Goal: Task Accomplishment & Management: Use online tool/utility

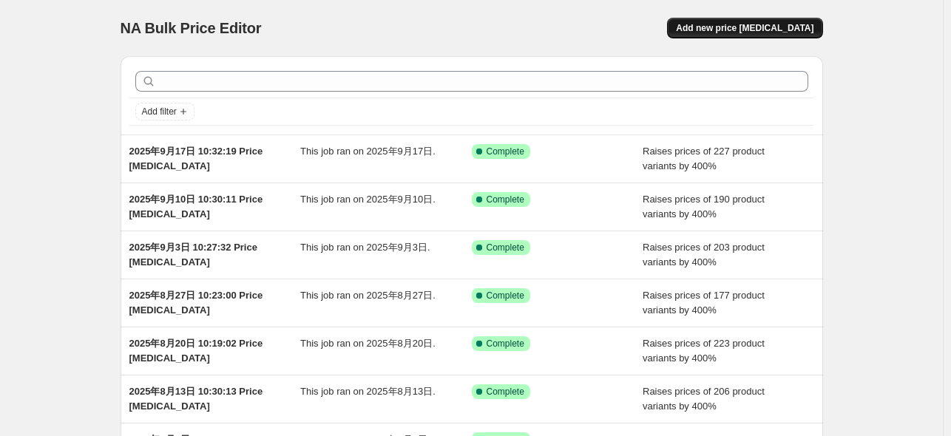
click at [743, 30] on span "Add new price [MEDICAL_DATA]" at bounding box center [745, 28] width 138 height 12
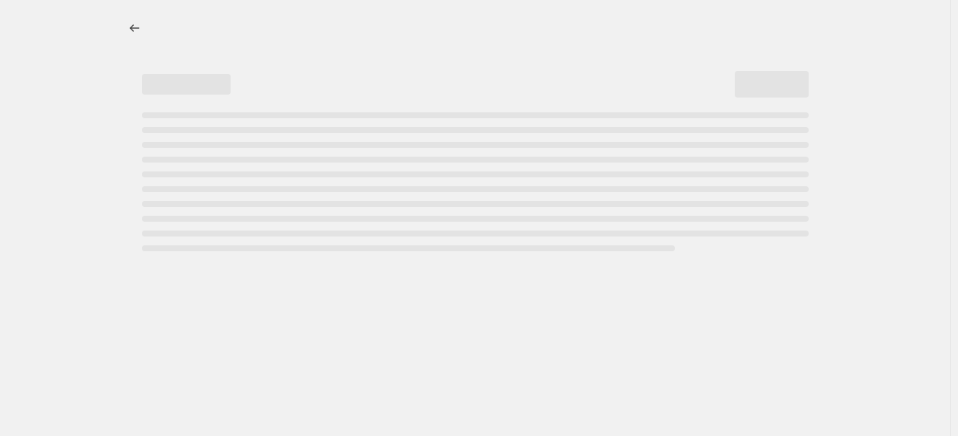
select select "percentage"
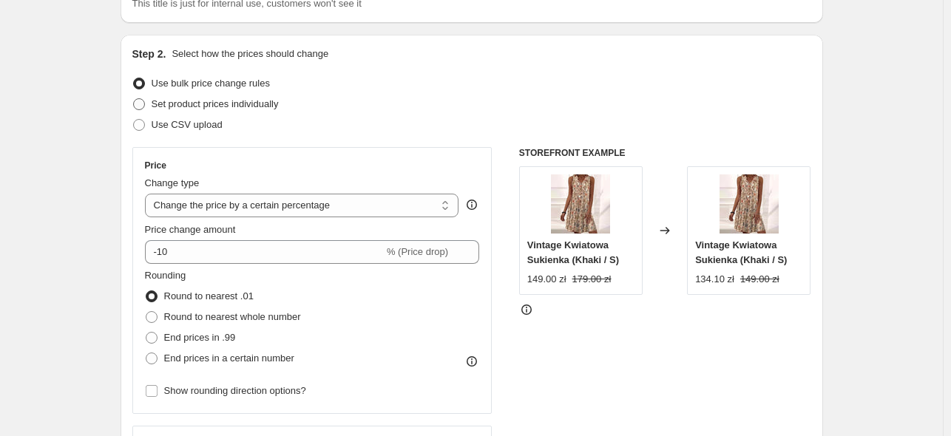
scroll to position [296, 0]
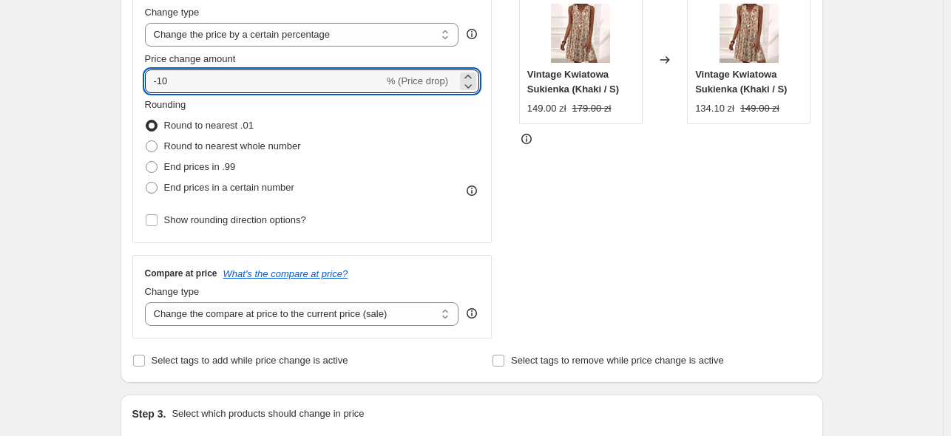
drag, startPoint x: 143, startPoint y: 79, endPoint x: 111, endPoint y: 80, distance: 32.5
click at [112, 80] on div "Step 1. Optionally give your price [MEDICAL_DATA] a title (eg "March 30% off sa…" at bounding box center [466, 421] width 714 height 1344
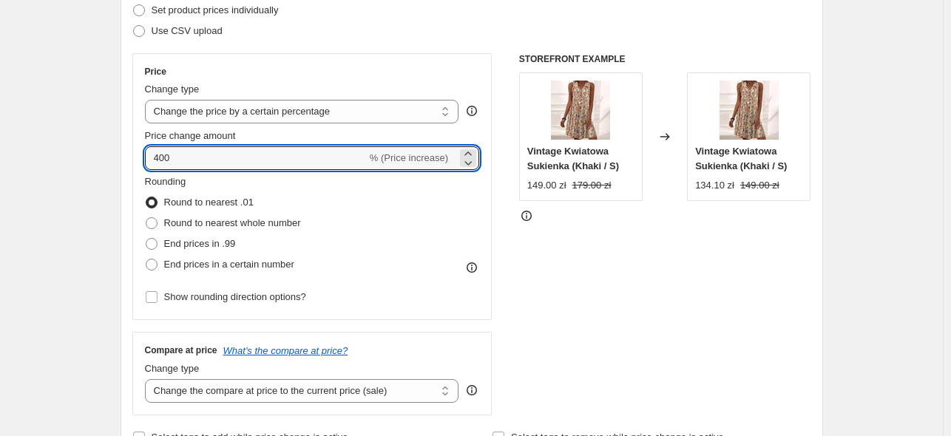
scroll to position [148, 0]
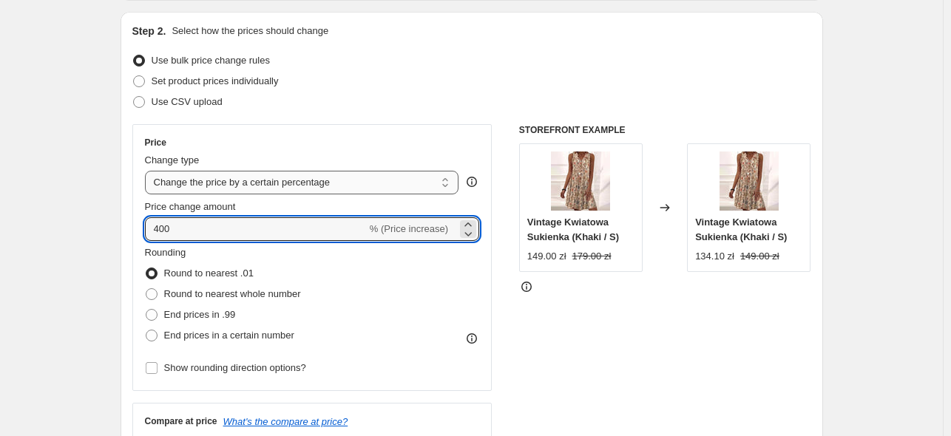
type input "400"
click at [267, 183] on select "Change the price to a certain amount Change the price by a certain amount Chang…" at bounding box center [302, 183] width 314 height 24
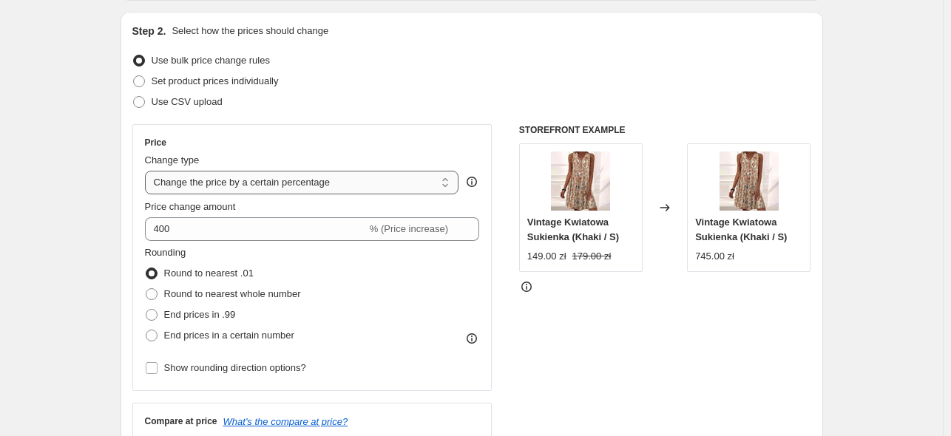
click at [266, 183] on select "Change the price to a certain amount Change the price by a certain amount Chang…" at bounding box center [302, 183] width 314 height 24
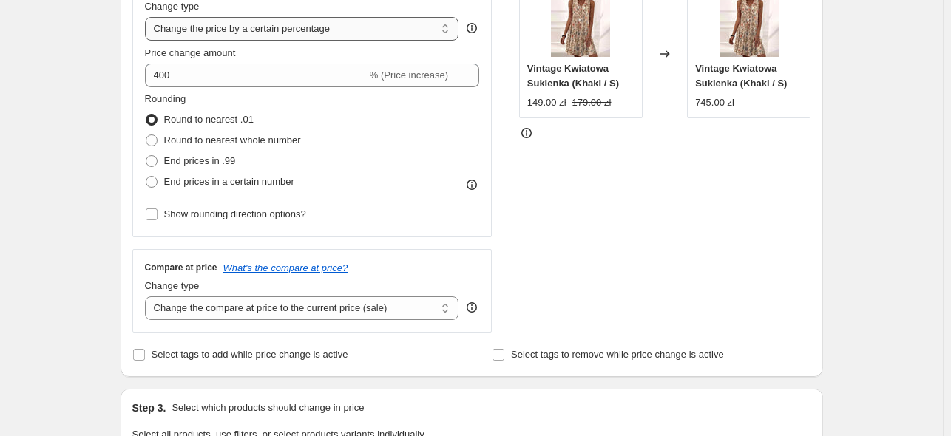
scroll to position [370, 0]
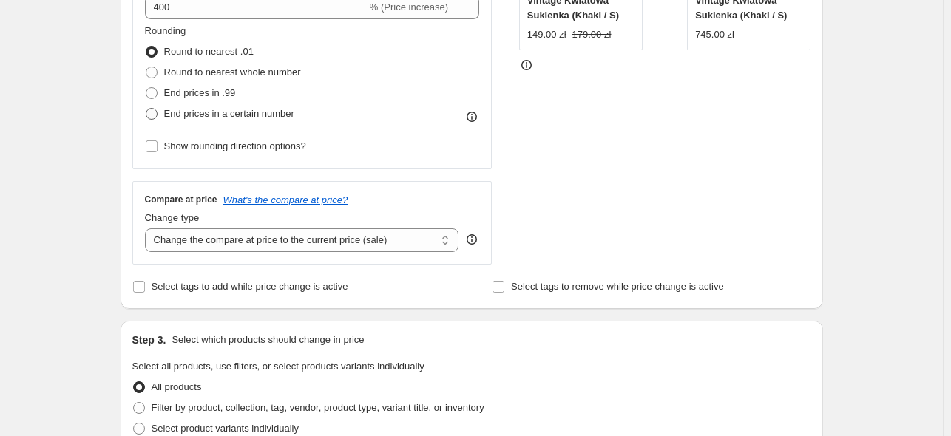
click at [181, 114] on span "End prices in a certain number" at bounding box center [229, 113] width 130 height 11
click at [146, 109] on input "End prices in a certain number" at bounding box center [146, 108] width 1 height 1
radio input "true"
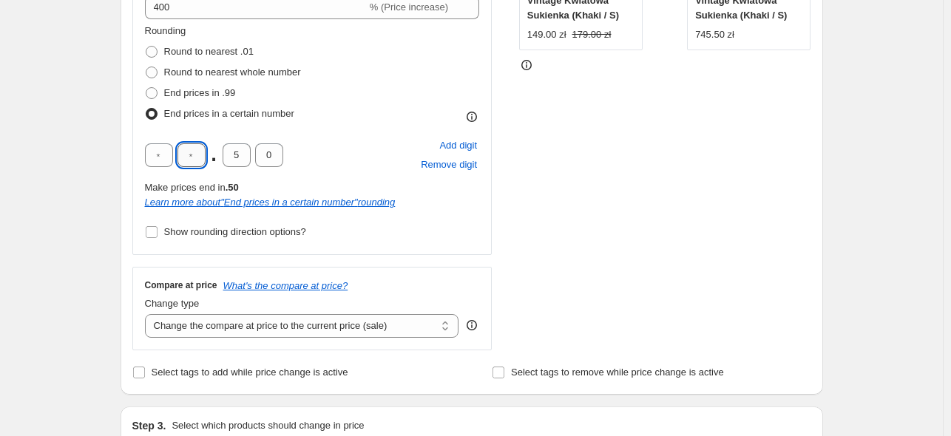
click at [200, 153] on input "text" at bounding box center [191, 155] width 28 height 24
type input "9"
type input "0"
click at [71, 139] on div "Create new price [MEDICAL_DATA]. This page is ready Create new price [MEDICAL_D…" at bounding box center [471, 412] width 943 height 1564
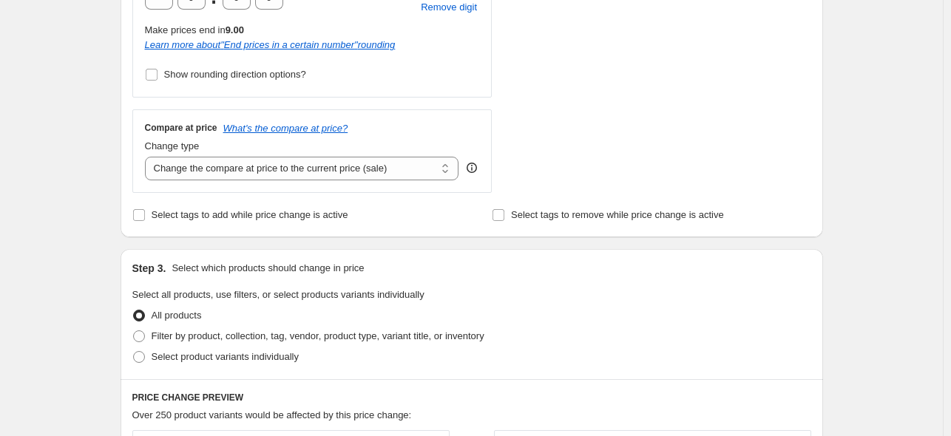
scroll to position [592, 0]
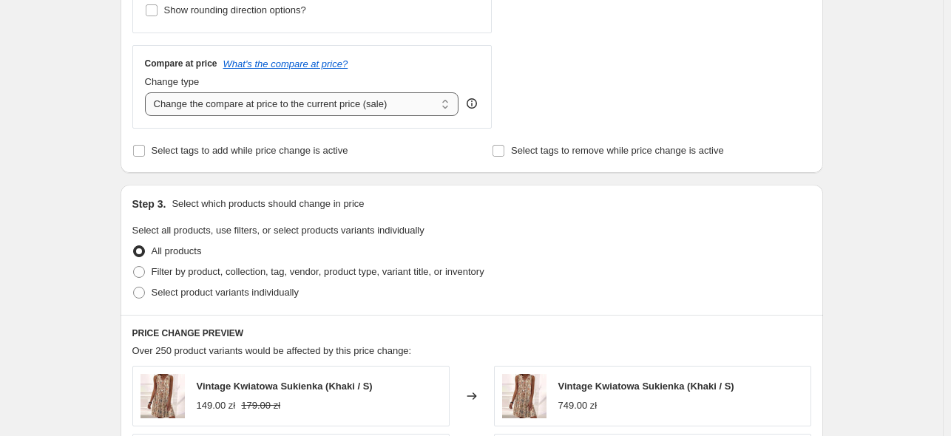
click at [219, 108] on select "Change the compare at price to the current price (sale) Change the compare at p…" at bounding box center [302, 104] width 314 height 24
select select "percentage"
click at [148, 92] on select "Change the compare at price to the current price (sale) Change the compare at p…" at bounding box center [302, 104] width 314 height 24
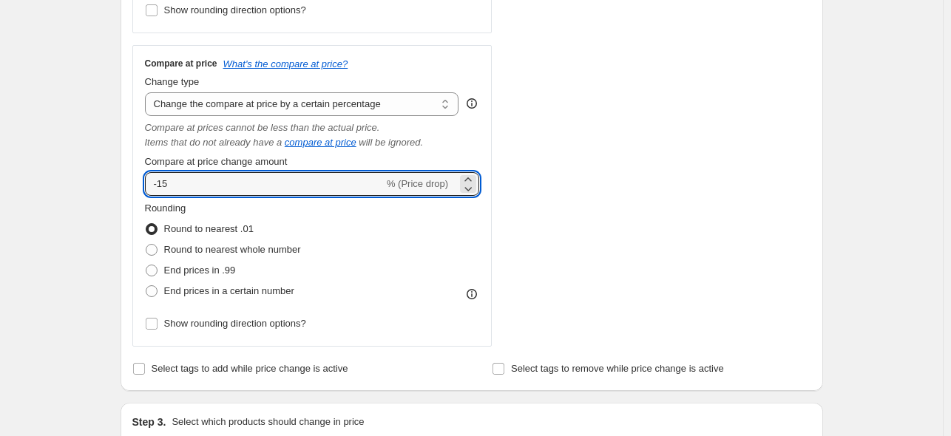
drag, startPoint x: 240, startPoint y: 177, endPoint x: 144, endPoint y: 177, distance: 95.4
click at [144, 177] on div "Compare at price What's the compare at price? Change type Change the compare at…" at bounding box center [312, 196] width 360 height 302
type input "400"
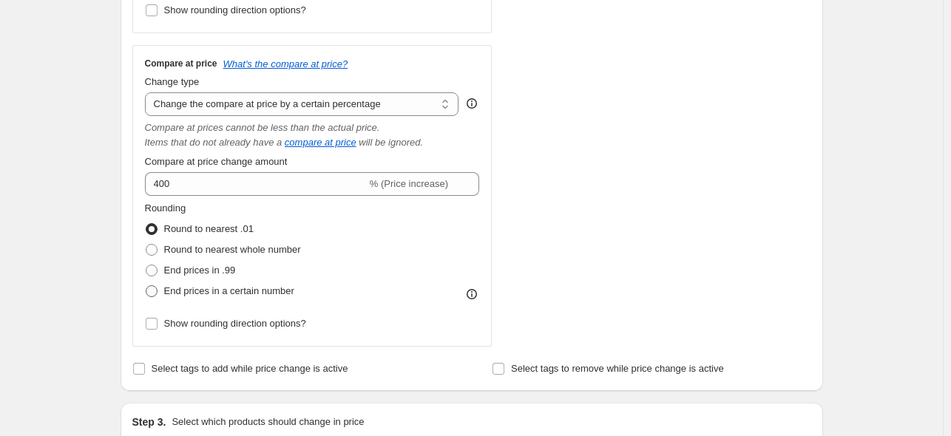
click at [180, 294] on span "End prices in a certain number" at bounding box center [229, 290] width 130 height 11
click at [146, 286] on input "End prices in a certain number" at bounding box center [146, 285] width 1 height 1
radio input "true"
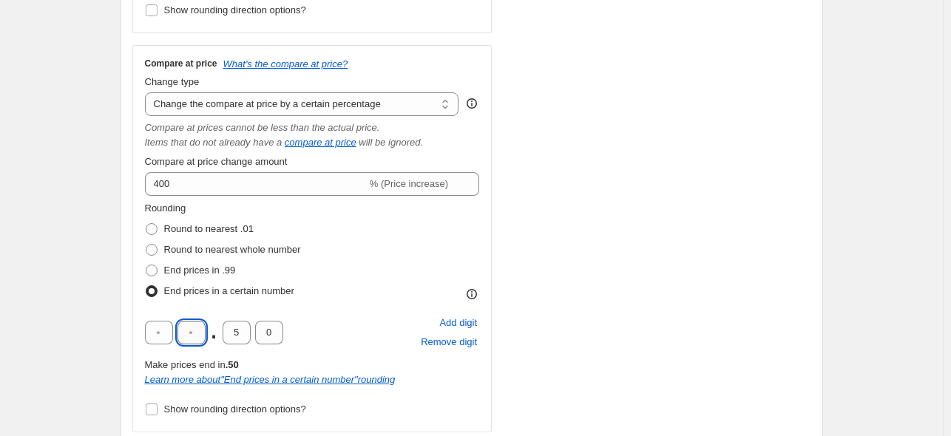
click at [195, 329] on input "text" at bounding box center [191, 333] width 28 height 24
type input "9"
type input "0"
click at [29, 203] on div "Create new price [MEDICAL_DATA]. This page is ready Create new price [MEDICAL_D…" at bounding box center [471, 342] width 943 height 1868
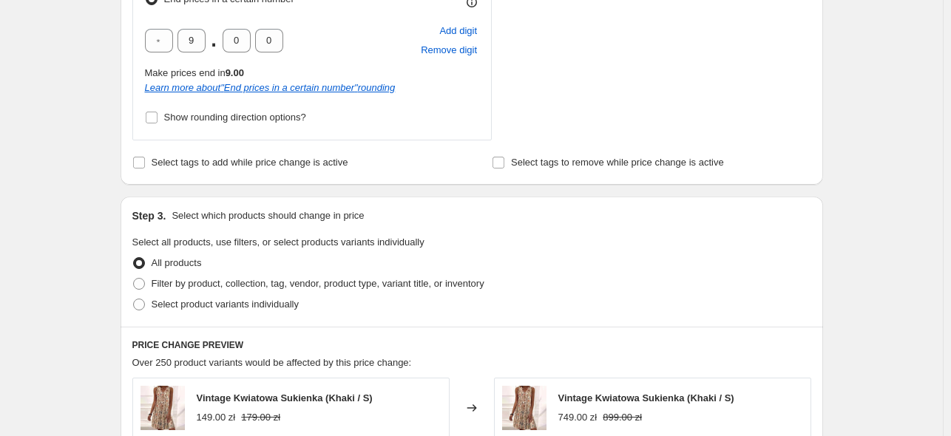
scroll to position [887, 0]
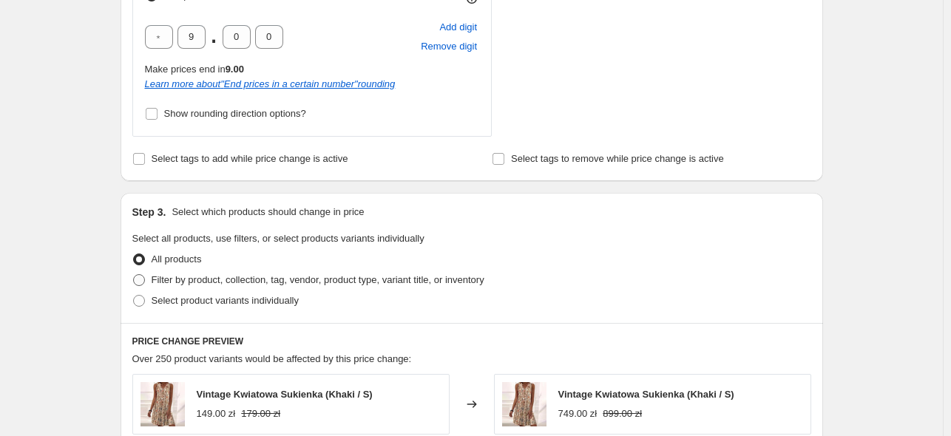
click at [233, 283] on span "Filter by product, collection, tag, vendor, product type, variant title, or inv…" at bounding box center [318, 279] width 333 height 11
click at [134, 275] on input "Filter by product, collection, tag, vendor, product type, variant title, or inv…" at bounding box center [133, 274] width 1 height 1
radio input "true"
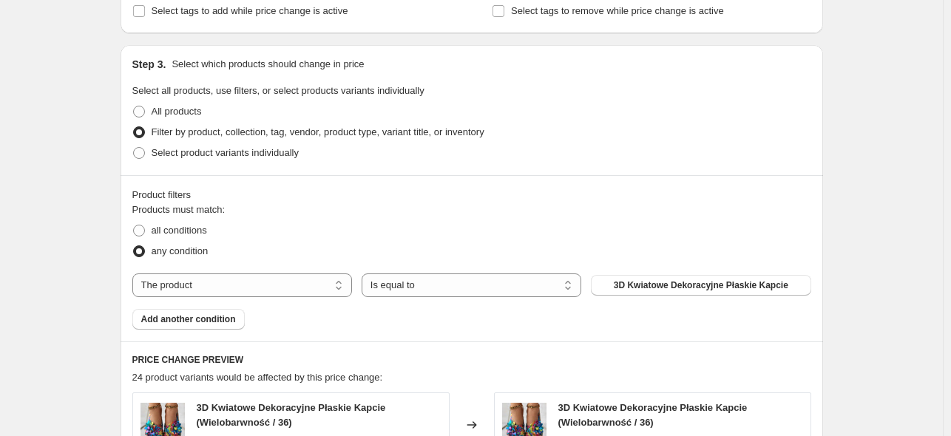
scroll to position [1109, 0]
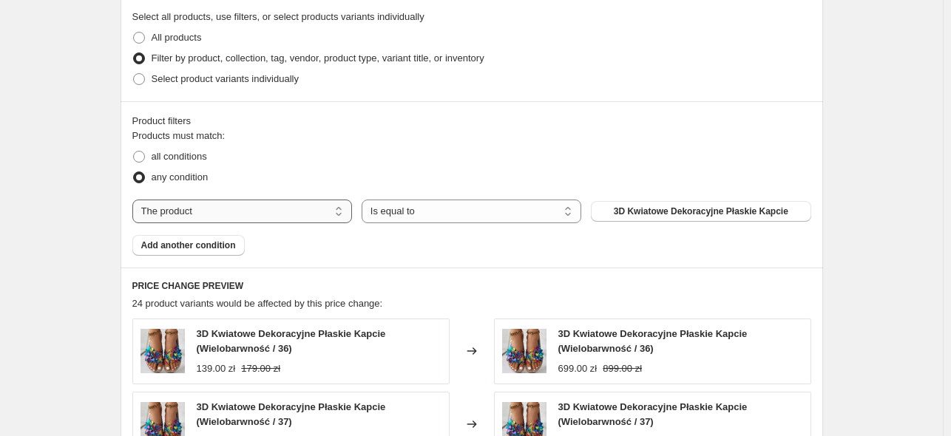
click at [287, 206] on select "The product The product's collection The product's tag The product's vendor The…" at bounding box center [242, 212] width 220 height 24
select select "tag"
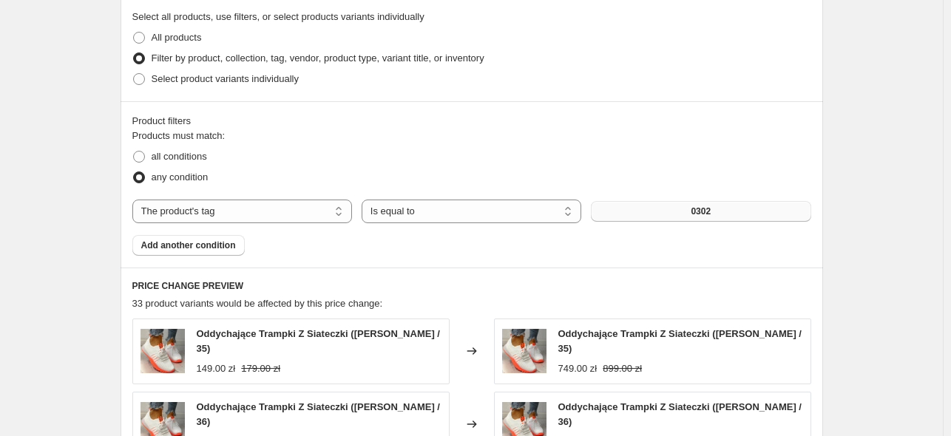
click at [706, 209] on span "0302" at bounding box center [701, 212] width 20 height 12
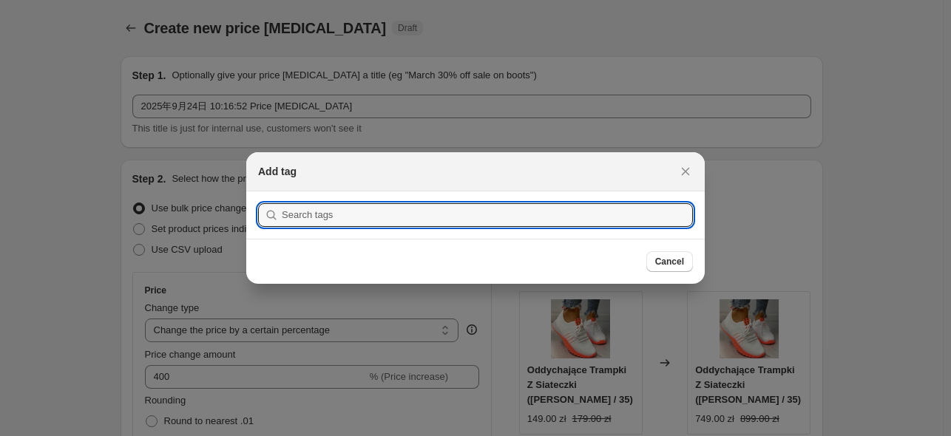
scroll to position [0, 0]
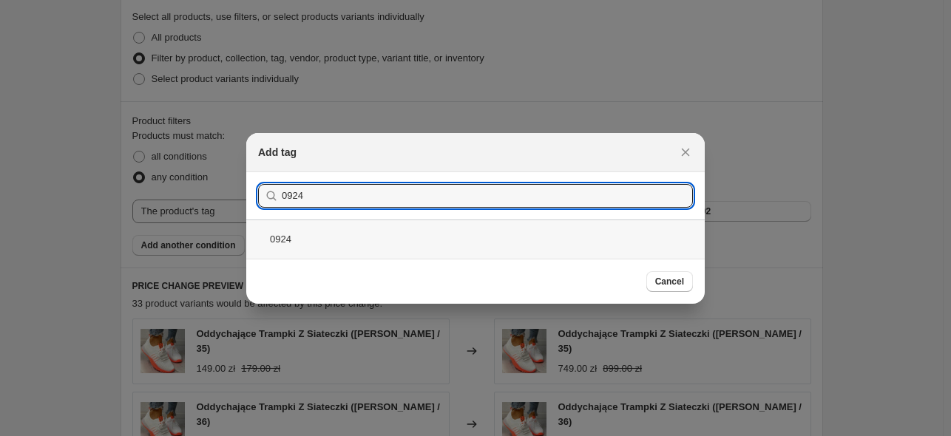
type input "0924"
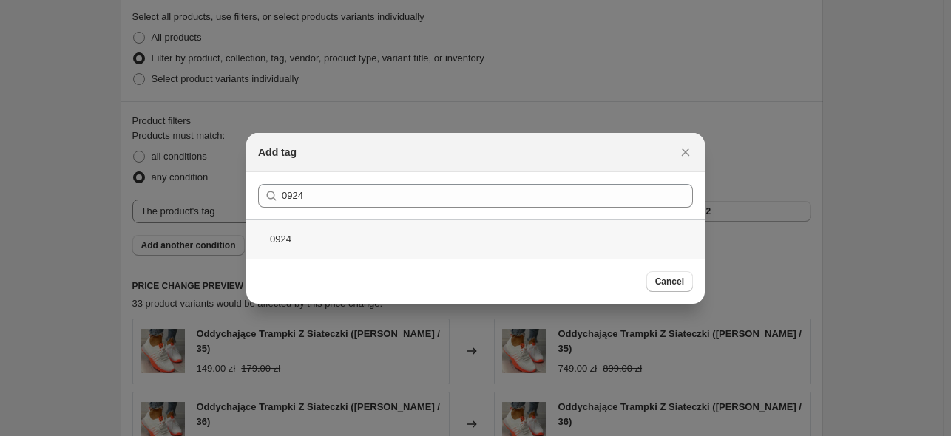
click at [325, 231] on div "0924" at bounding box center [475, 239] width 459 height 39
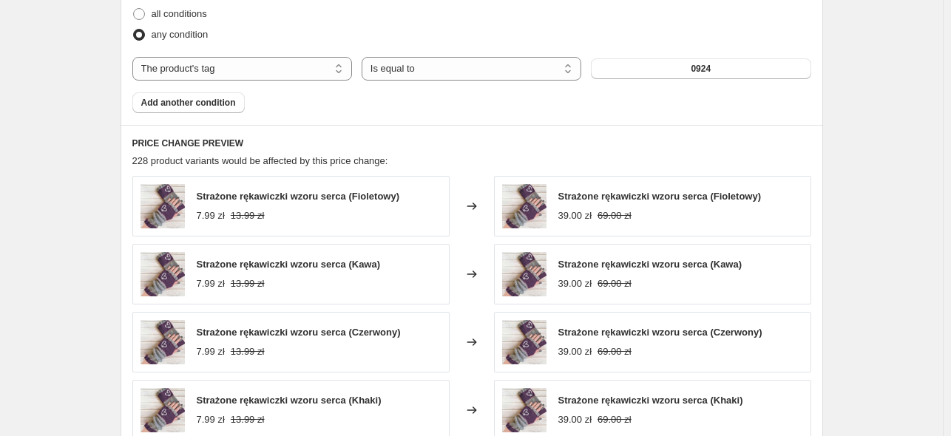
scroll to position [1153, 0]
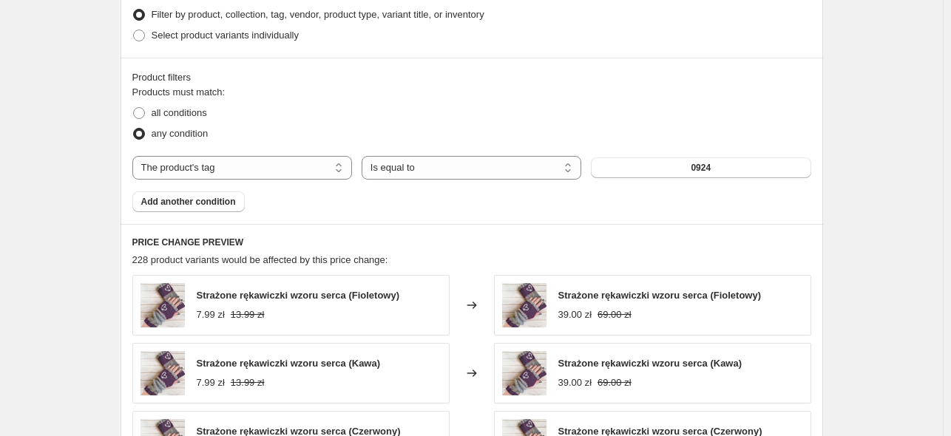
drag, startPoint x: 618, startPoint y: 263, endPoint x: 71, endPoint y: 188, distance: 551.6
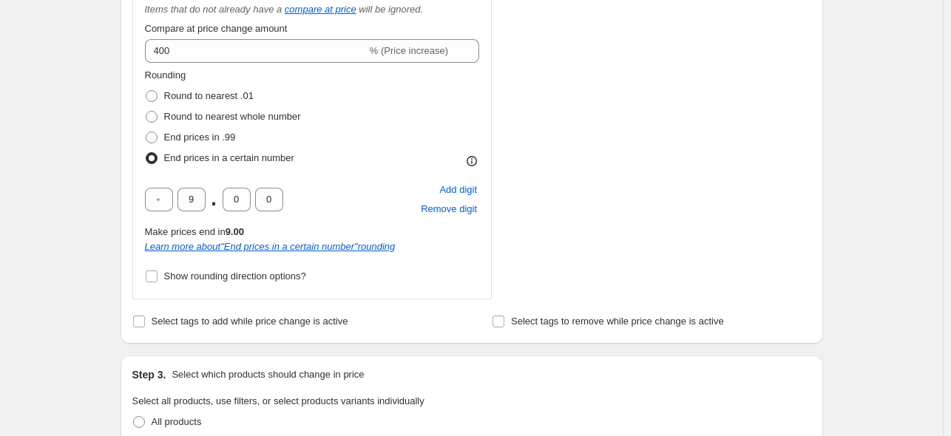
scroll to position [783, 0]
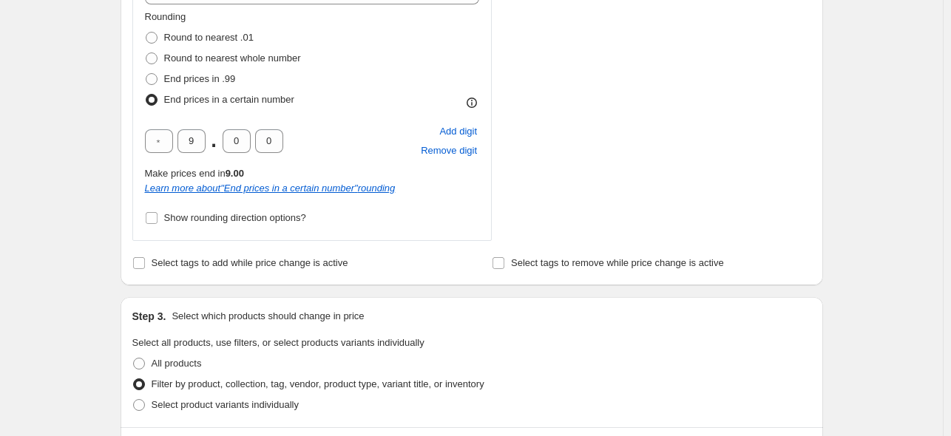
click at [91, 180] on div "Create new price [MEDICAL_DATA]. This page is ready Create new price [MEDICAL_D…" at bounding box center [471, 234] width 943 height 2035
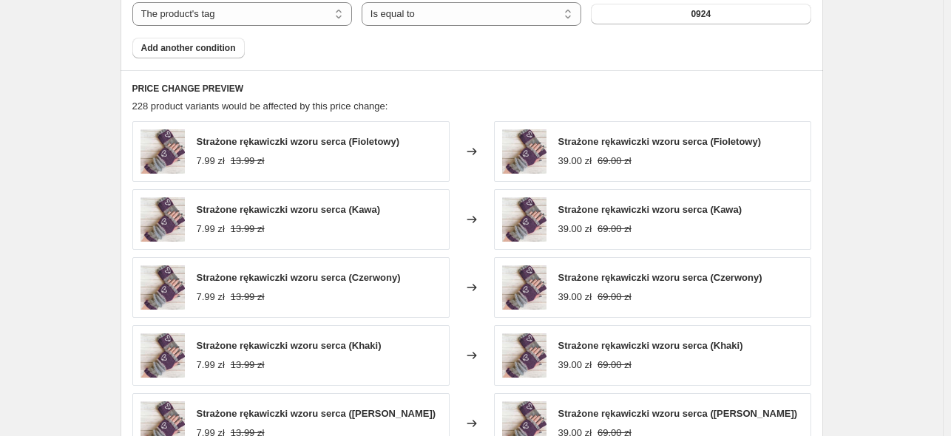
scroll to position [1597, 0]
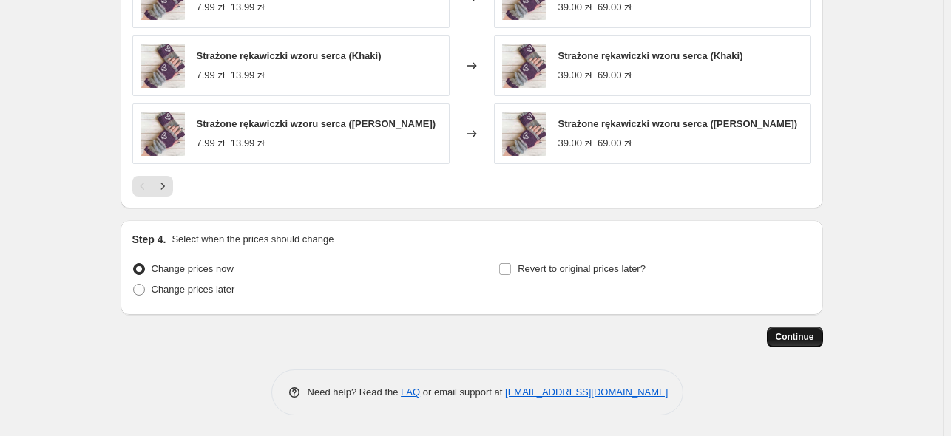
click at [818, 328] on button "Continue" at bounding box center [795, 337] width 56 height 21
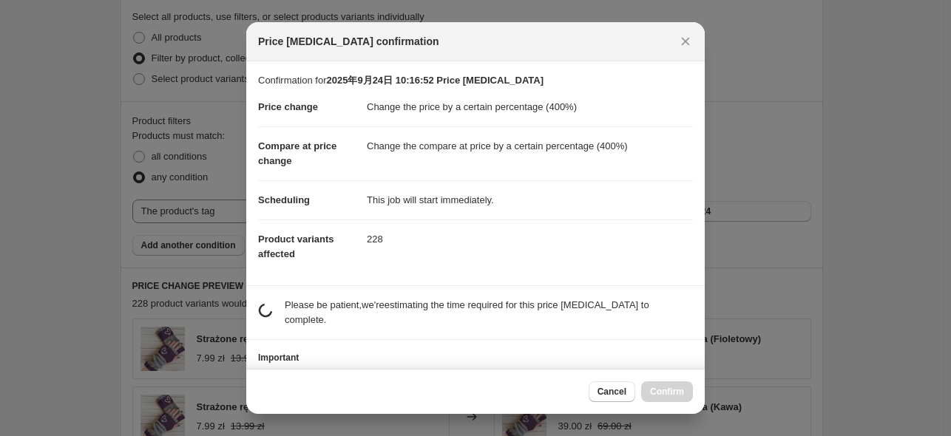
scroll to position [0, 0]
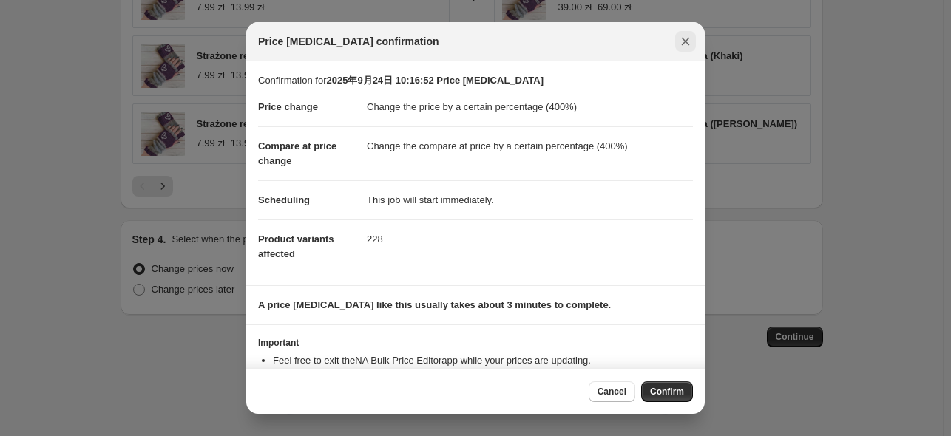
click at [684, 41] on icon "Close" at bounding box center [686, 42] width 8 height 8
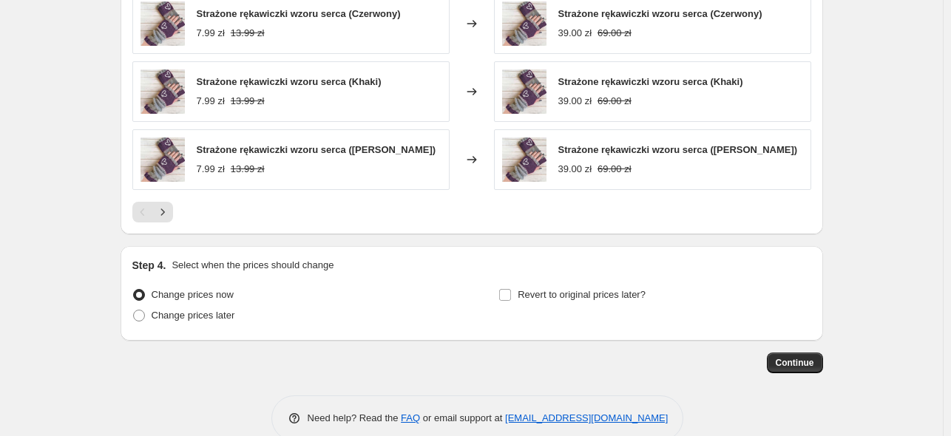
scroll to position [1597, 0]
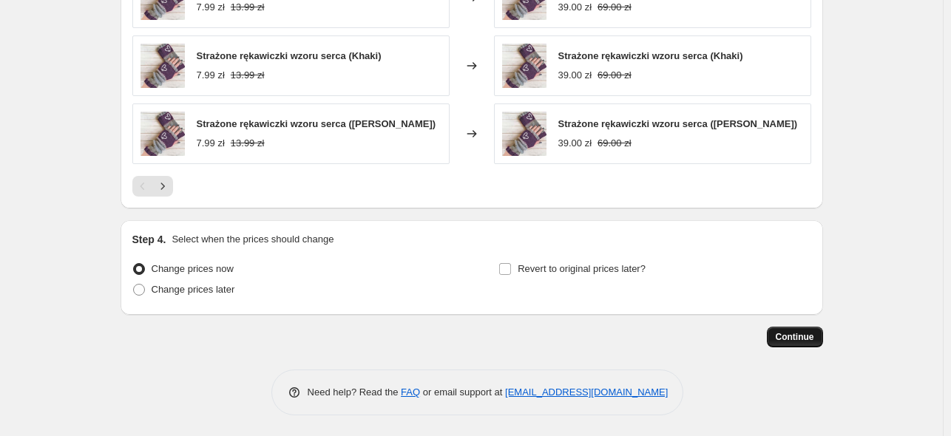
click at [788, 341] on span "Continue" at bounding box center [795, 337] width 38 height 12
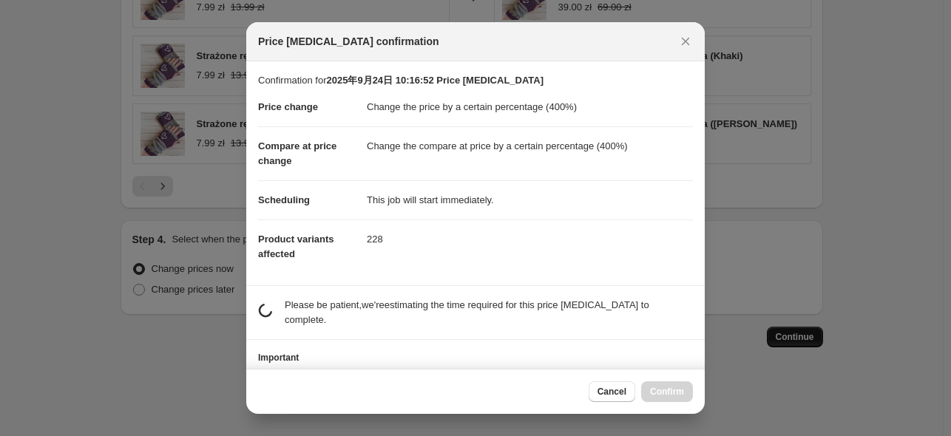
scroll to position [0, 0]
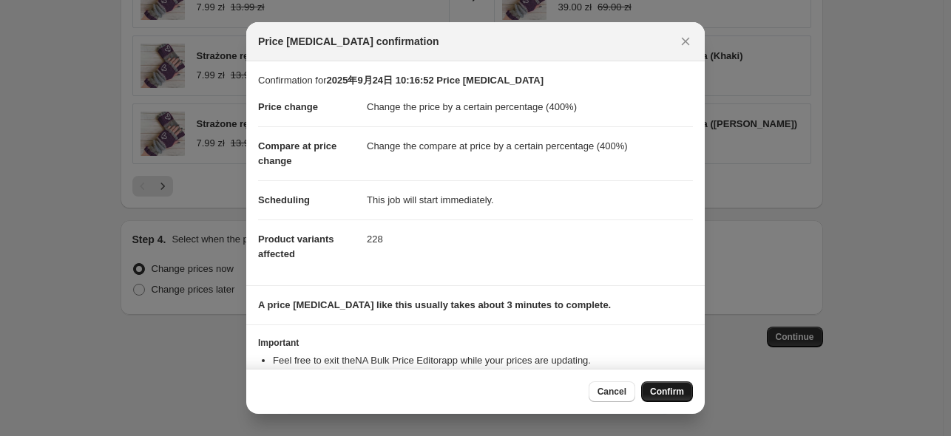
click at [675, 390] on span "Confirm" at bounding box center [667, 392] width 34 height 12
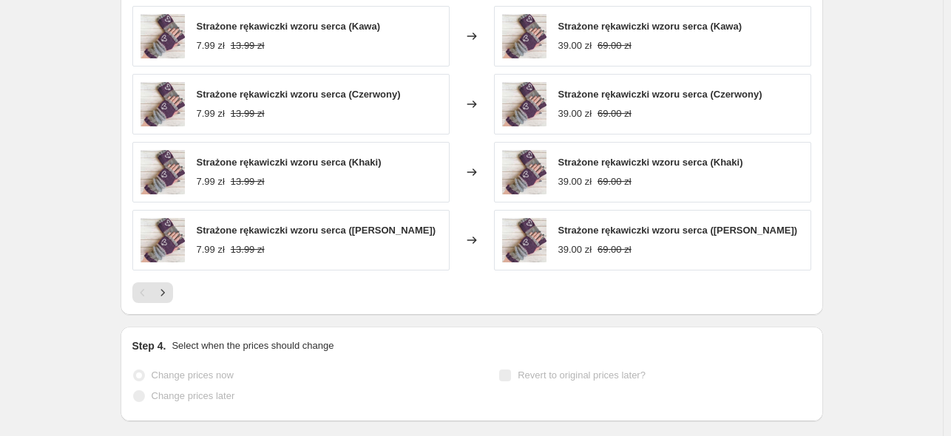
select select "percentage"
select select "tag"
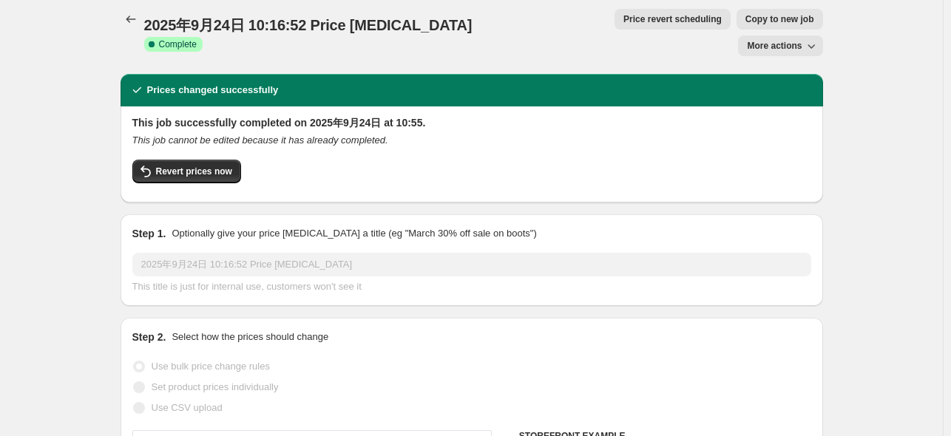
scroll to position [0, 0]
